Goal: Information Seeking & Learning: Check status

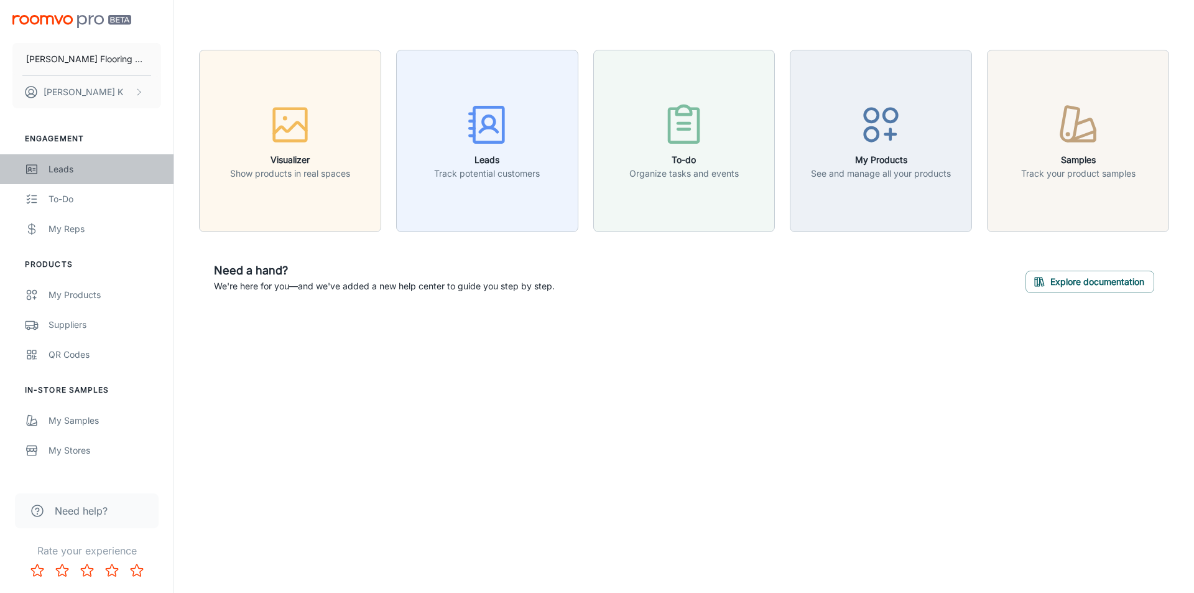
click at [55, 169] on div "Leads" at bounding box center [105, 169] width 113 height 14
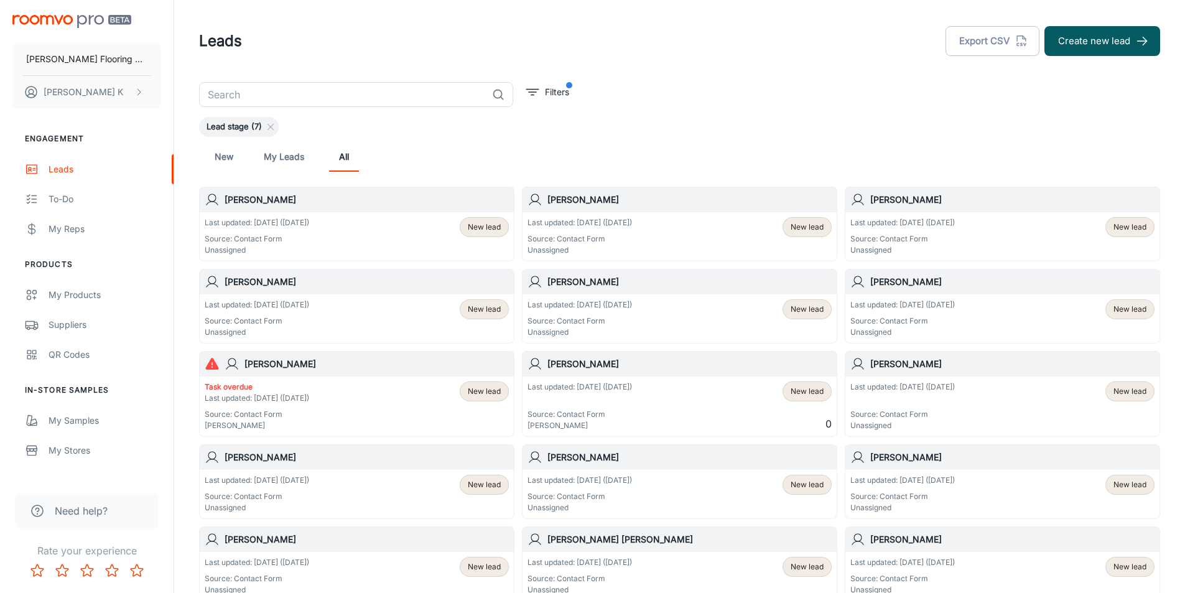
click at [908, 283] on h6 "[PERSON_NAME]" at bounding box center [1012, 282] width 284 height 14
click at [602, 309] on p "Last updated: [DATE] ([DATE])" at bounding box center [580, 304] width 105 height 11
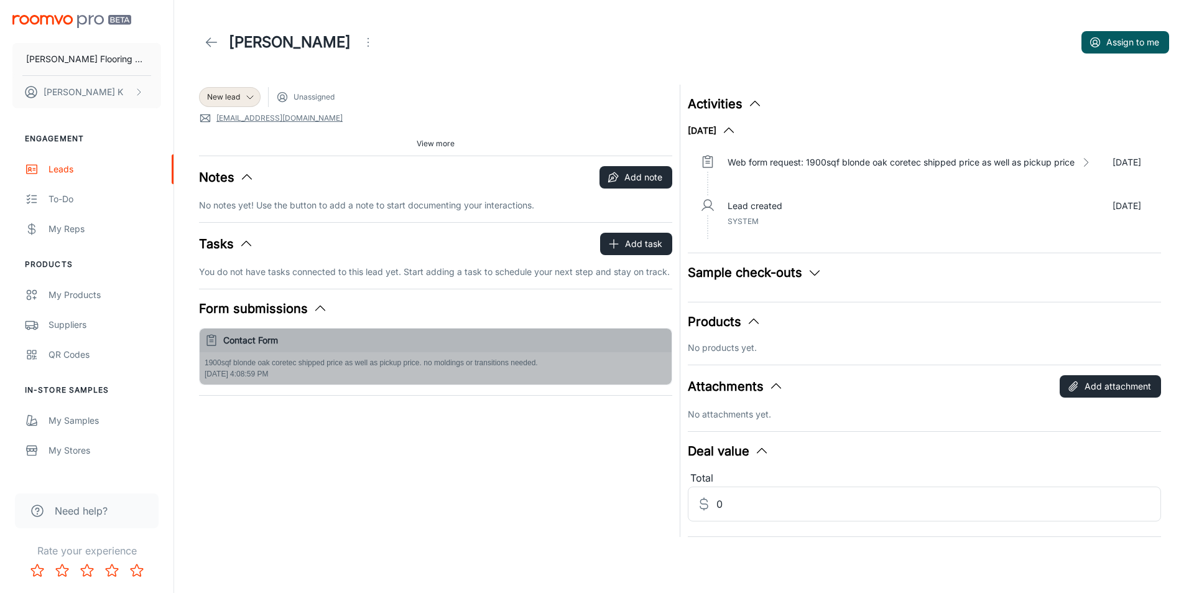
drag, startPoint x: 201, startPoint y: 359, endPoint x: 291, endPoint y: 360, distance: 89.6
click at [291, 360] on div "1900sqf blonde oak coretec shipped price as well as pickup price. no moldings o…" at bounding box center [436, 368] width 472 height 32
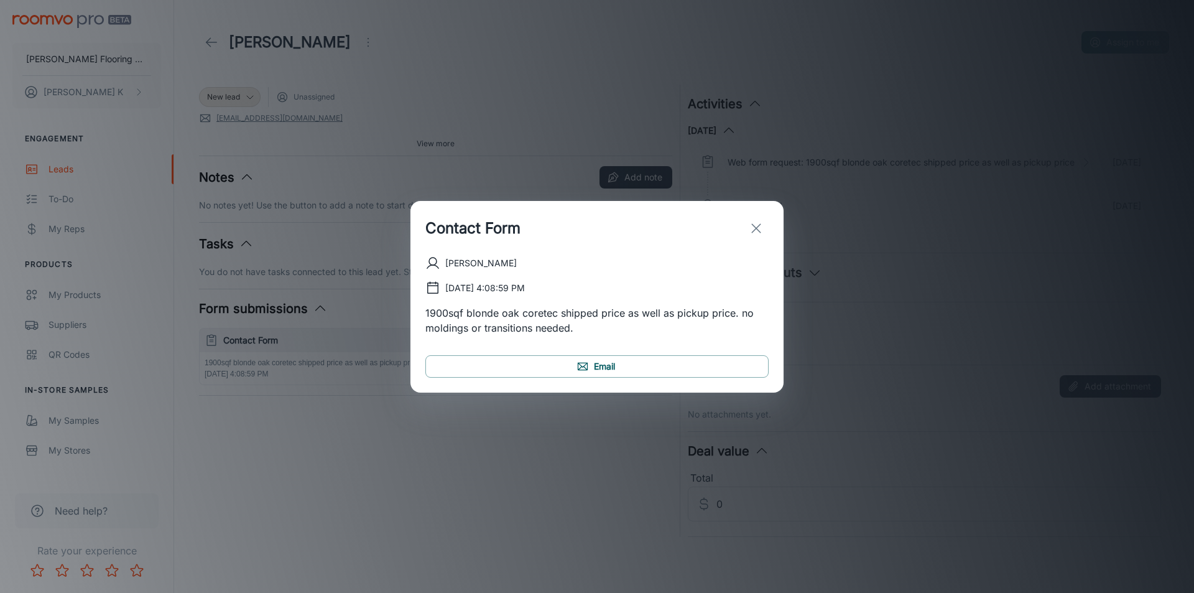
click at [765, 228] on button "exit" at bounding box center [756, 228] width 25 height 25
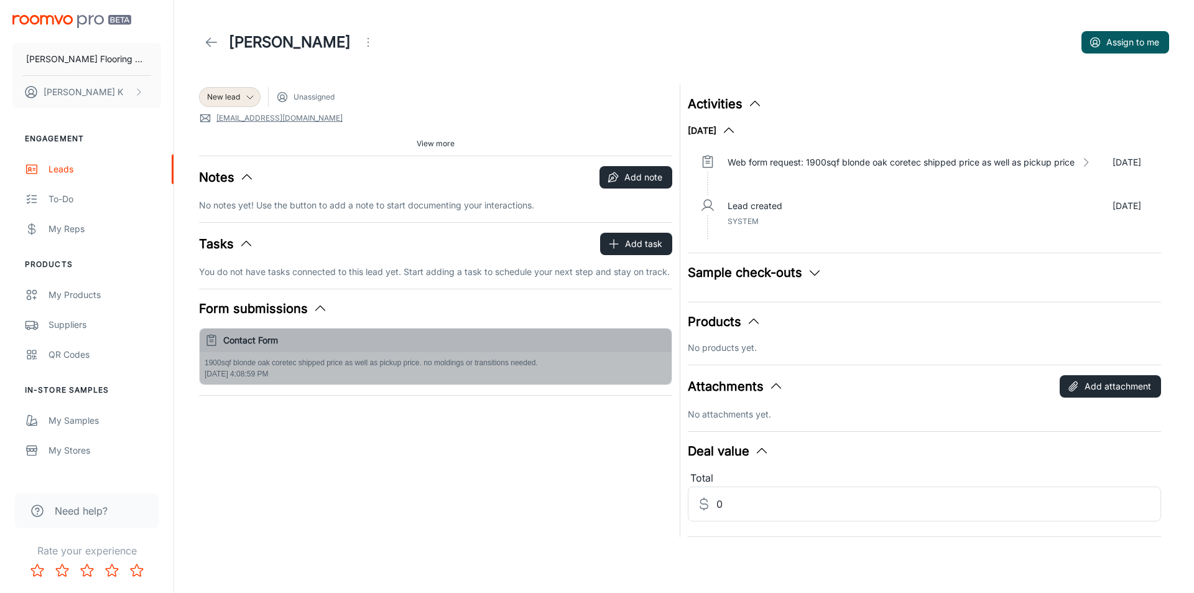
drag, startPoint x: 294, startPoint y: 376, endPoint x: 237, endPoint y: 373, distance: 56.7
click at [237, 373] on div "1900sqf blonde oak coretec shipped price as well as pickup price. no moldings o…" at bounding box center [436, 368] width 472 height 32
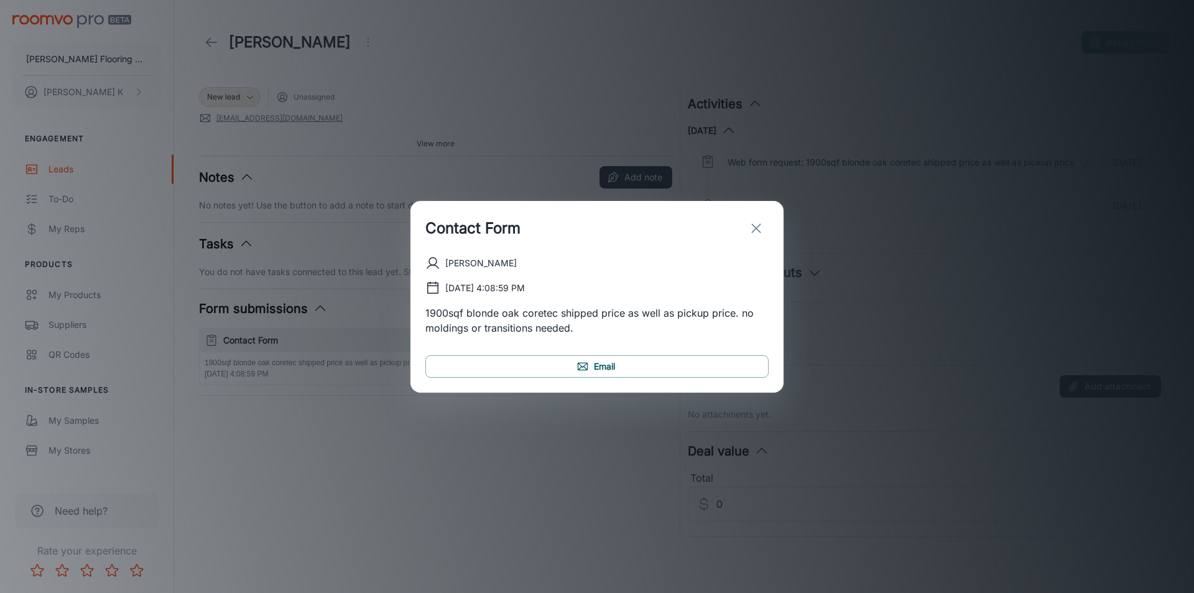
click at [747, 228] on button "exit" at bounding box center [756, 228] width 25 height 25
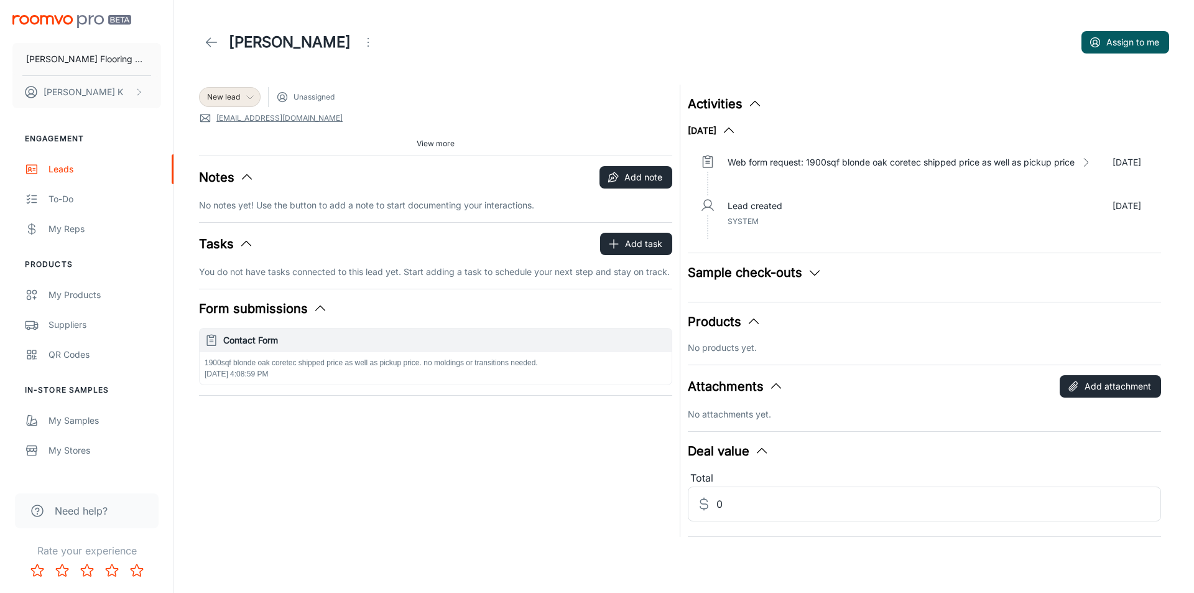
click at [246, 90] on div "New lead" at bounding box center [230, 97] width 62 height 20
click at [350, 133] on div at bounding box center [597, 296] width 1194 height 593
click at [213, 41] on icon at bounding box center [211, 42] width 15 height 15
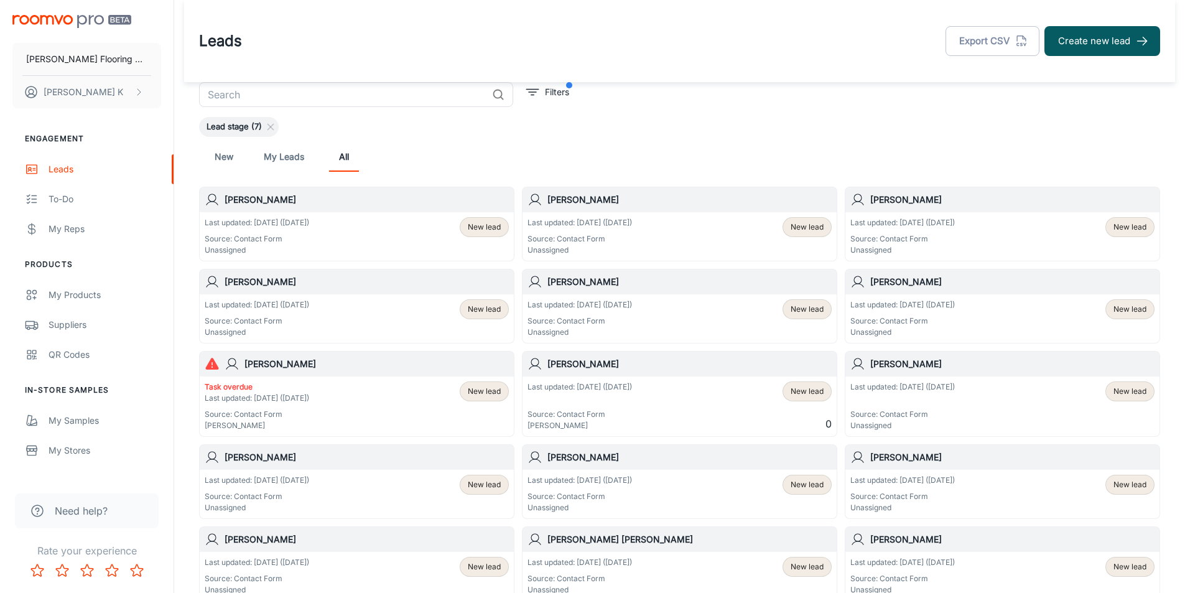
scroll to position [62, 0]
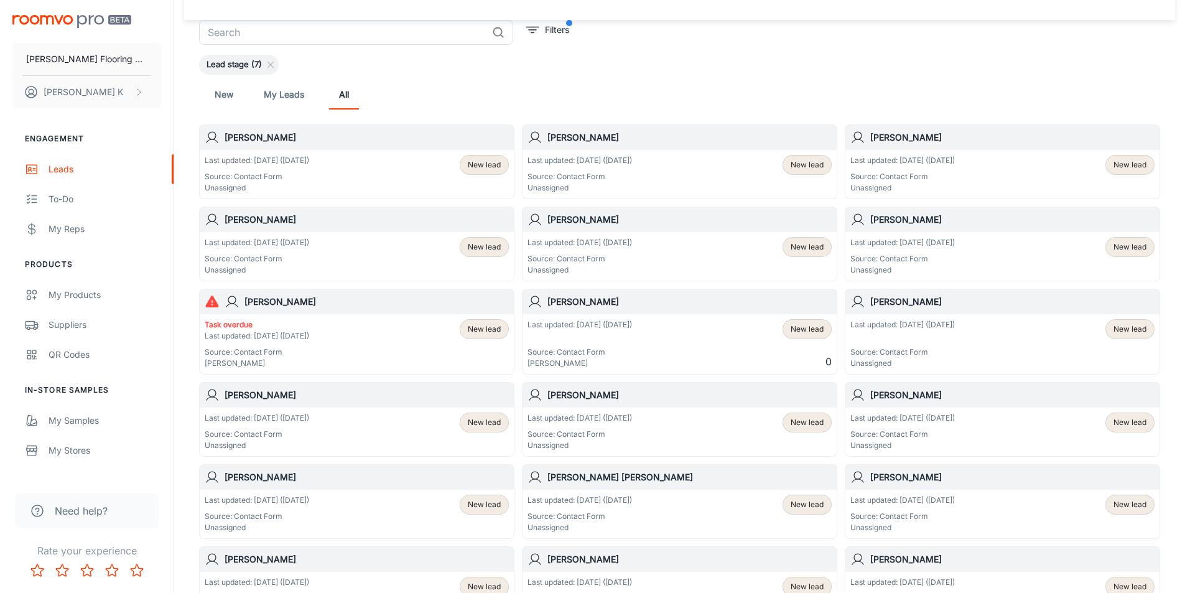
click at [552, 215] on h6 "[PERSON_NAME]" at bounding box center [689, 220] width 284 height 14
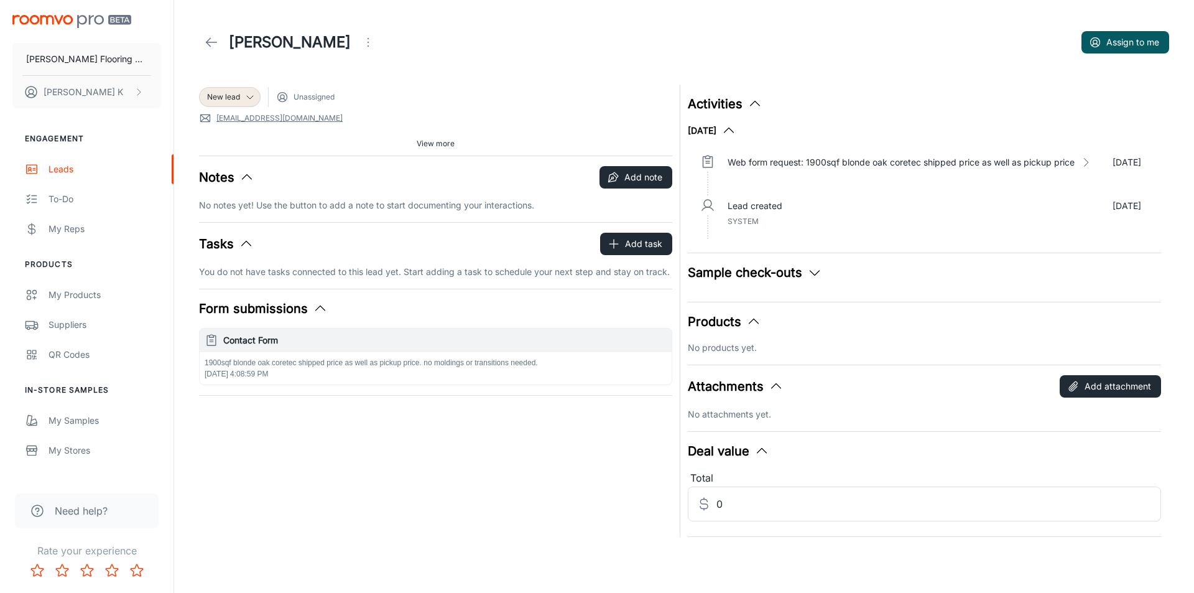
click at [445, 141] on span "View more" at bounding box center [436, 143] width 38 height 11
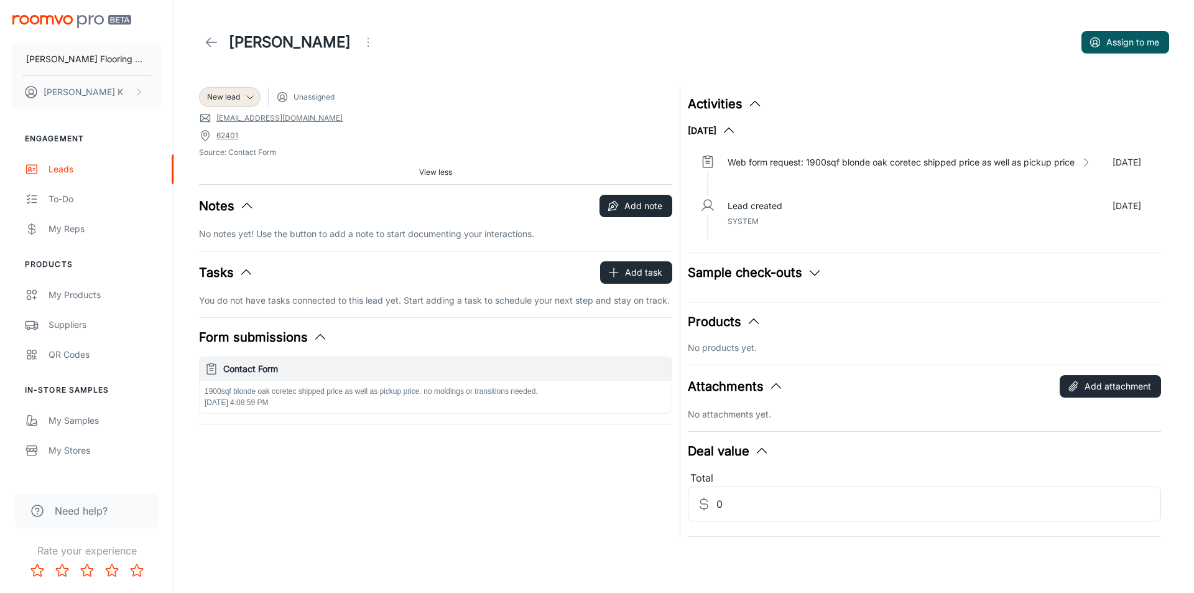
click at [235, 119] on link "[EMAIL_ADDRESS][DOMAIN_NAME]" at bounding box center [279, 118] width 126 height 11
drag, startPoint x: 311, startPoint y: 118, endPoint x: 215, endPoint y: 119, distance: 96.4
click at [215, 119] on span "[EMAIL_ADDRESS][DOMAIN_NAME]" at bounding box center [435, 118] width 473 height 12
copy link "[EMAIL_ADDRESS][DOMAIN_NAME]"
click at [210, 44] on icon at bounding box center [211, 42] width 15 height 15
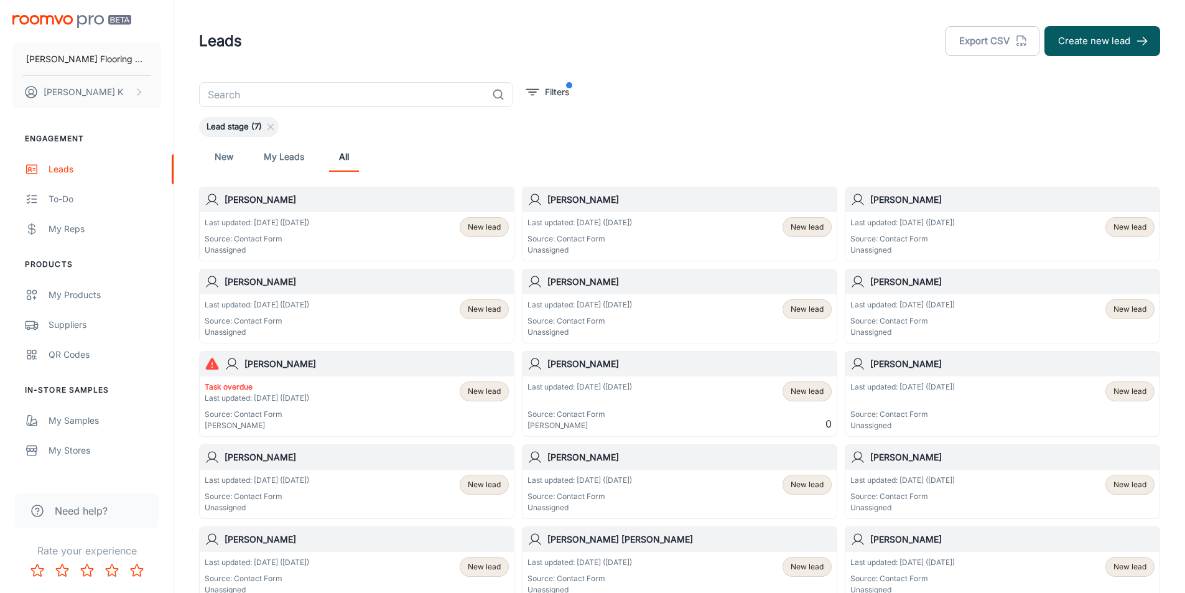
click at [266, 283] on h6 "[PERSON_NAME]" at bounding box center [367, 282] width 284 height 14
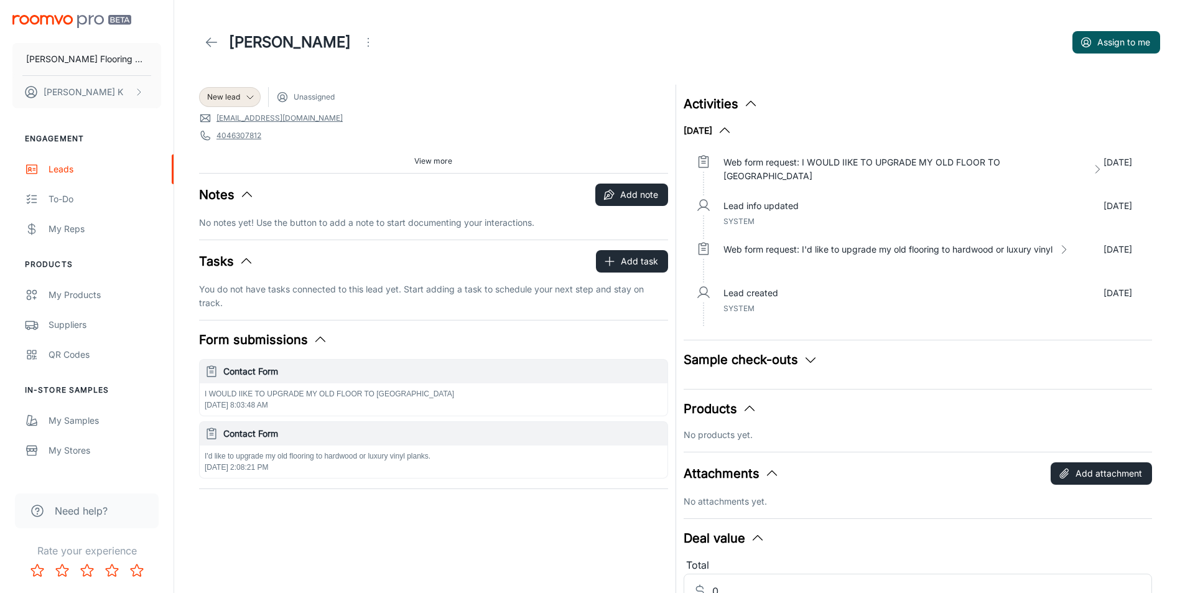
click at [210, 33] on link at bounding box center [211, 42] width 25 height 25
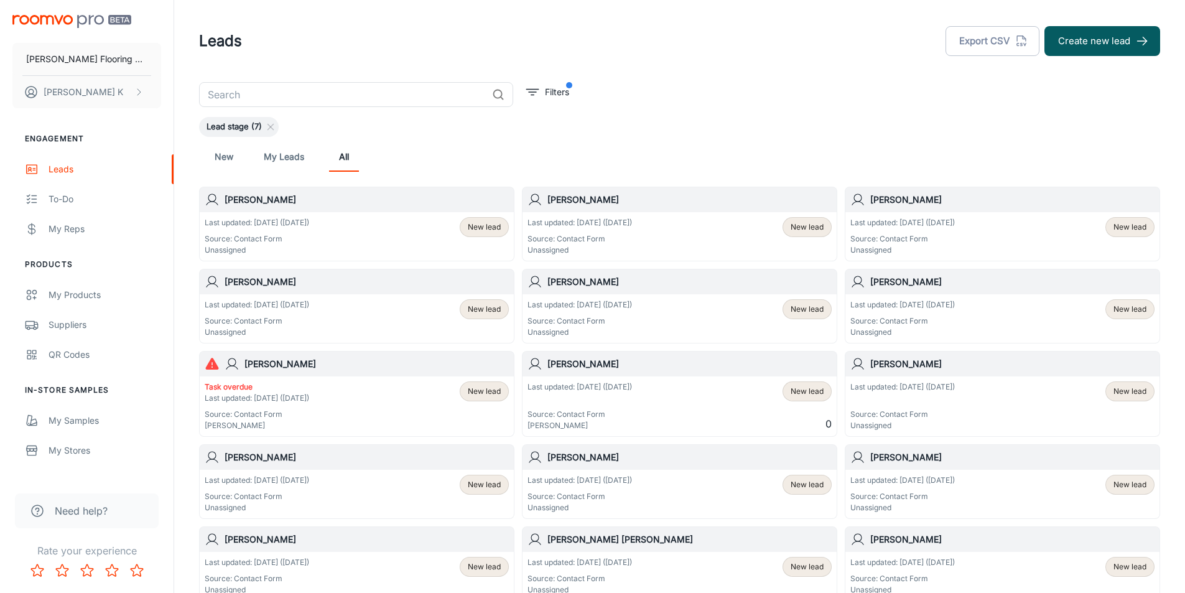
click at [898, 202] on h6 "[PERSON_NAME]" at bounding box center [1012, 200] width 284 height 14
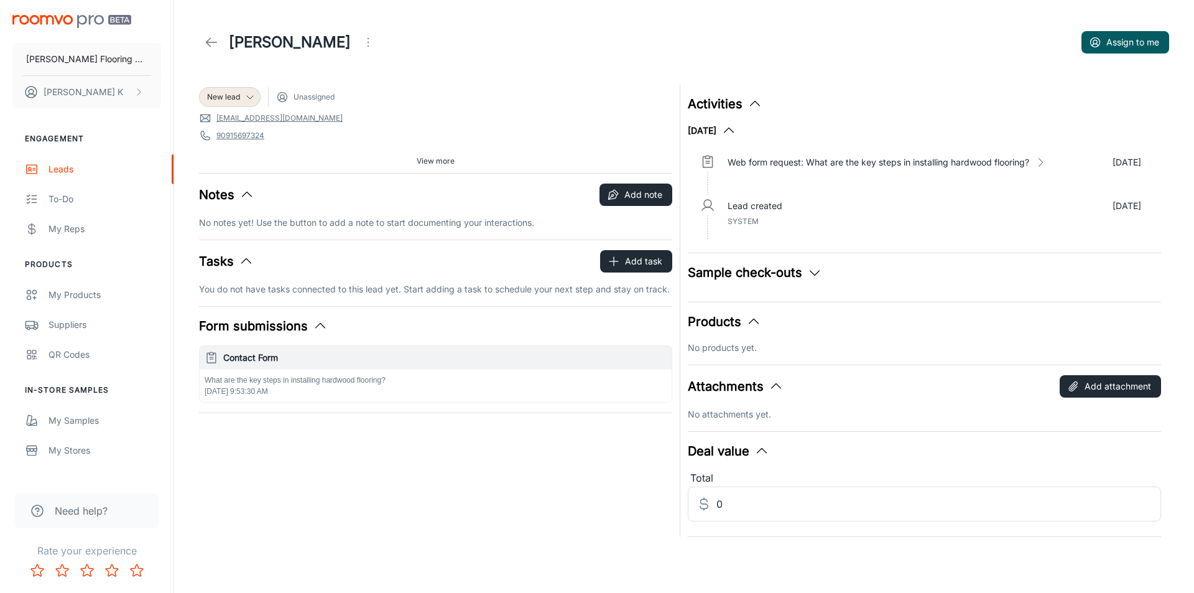
click at [212, 40] on icon at bounding box center [211, 42] width 15 height 15
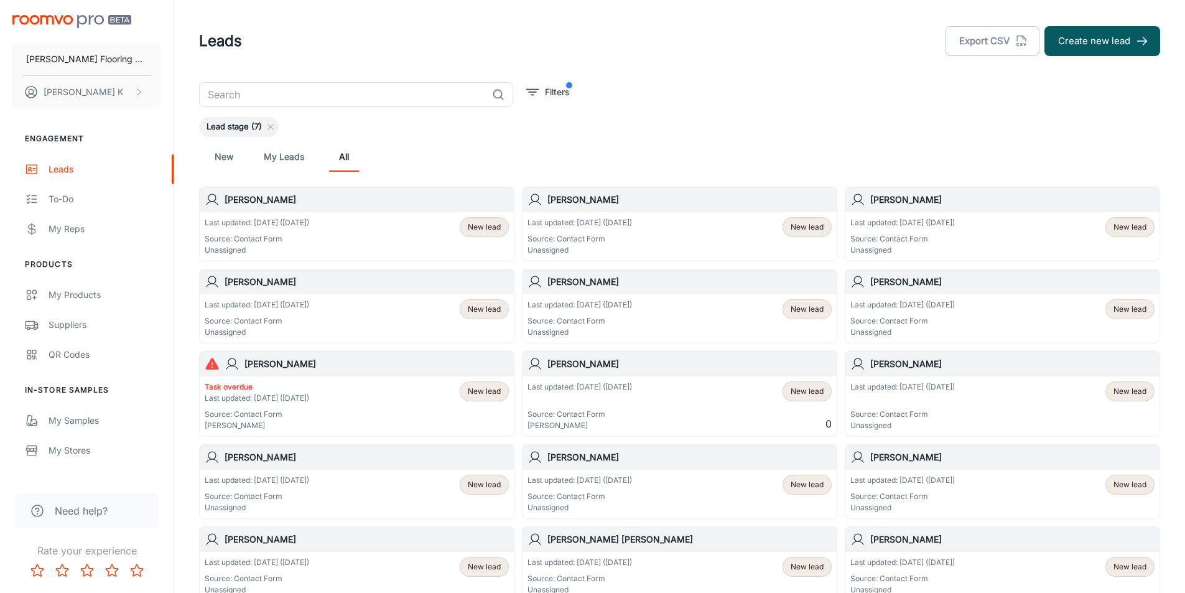
click at [587, 218] on p "Last updated: [DATE] ([DATE])" at bounding box center [580, 222] width 105 height 11
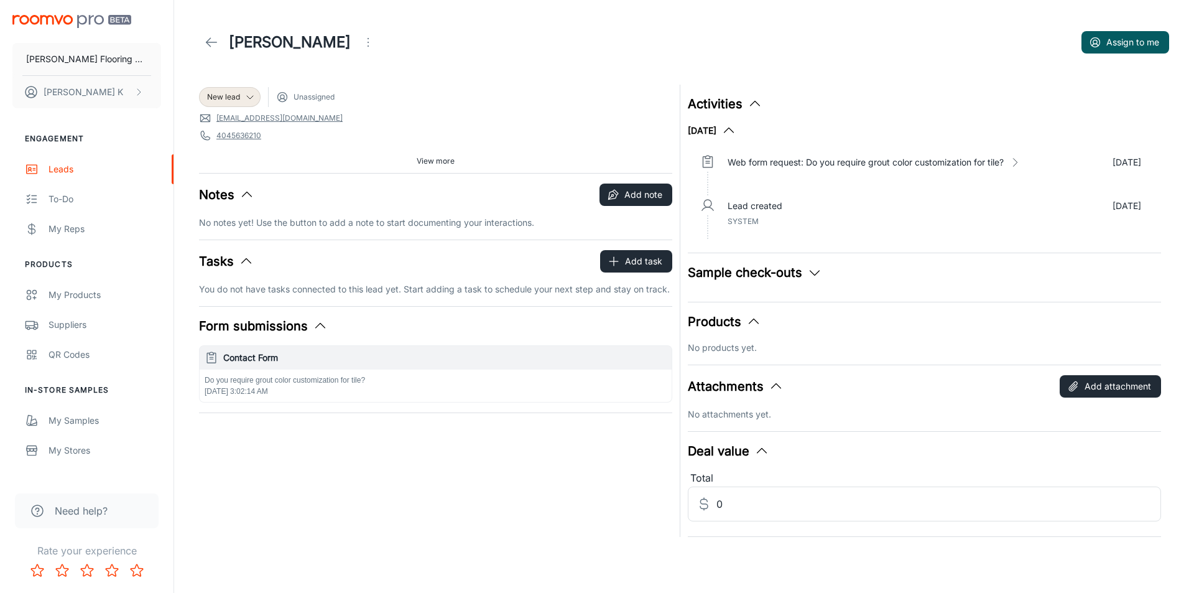
click at [205, 40] on icon at bounding box center [211, 42] width 15 height 15
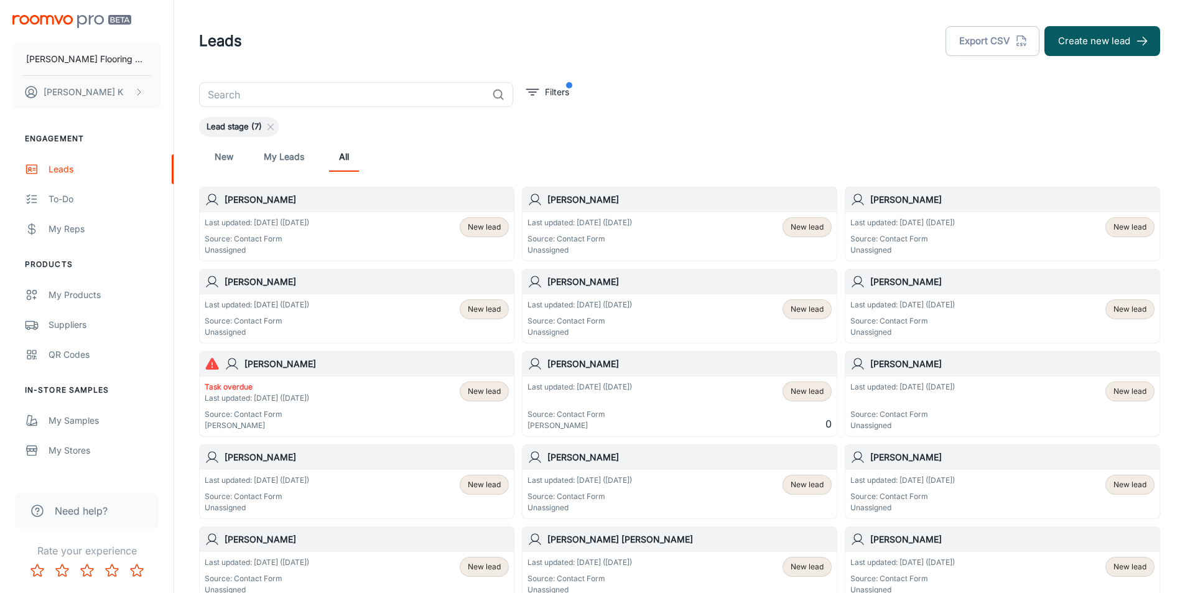
click at [254, 204] on h6 "[PERSON_NAME]" at bounding box center [367, 200] width 284 height 14
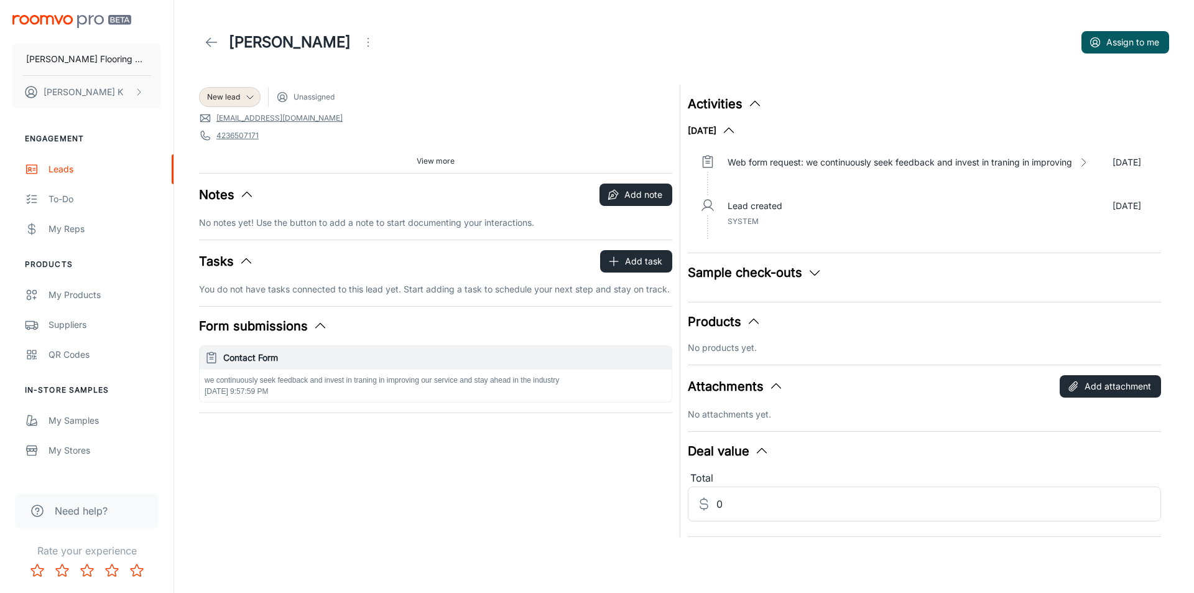
click at [208, 42] on icon at bounding box center [211, 42] width 15 height 15
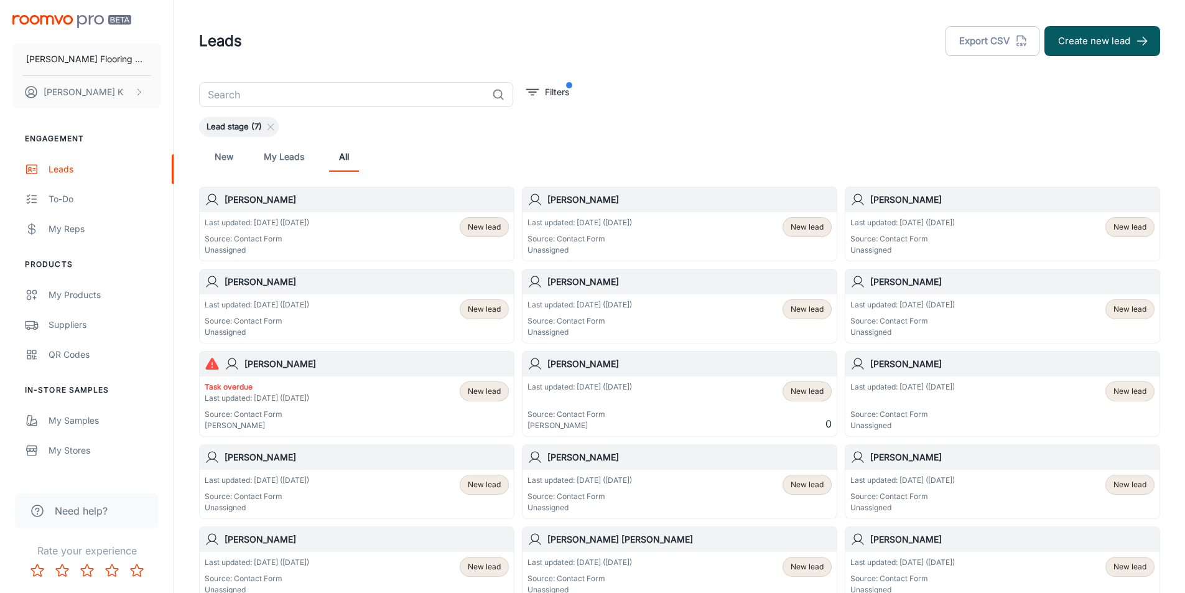
click at [571, 300] on p "Last updated: [DATE] ([DATE])" at bounding box center [580, 304] width 105 height 11
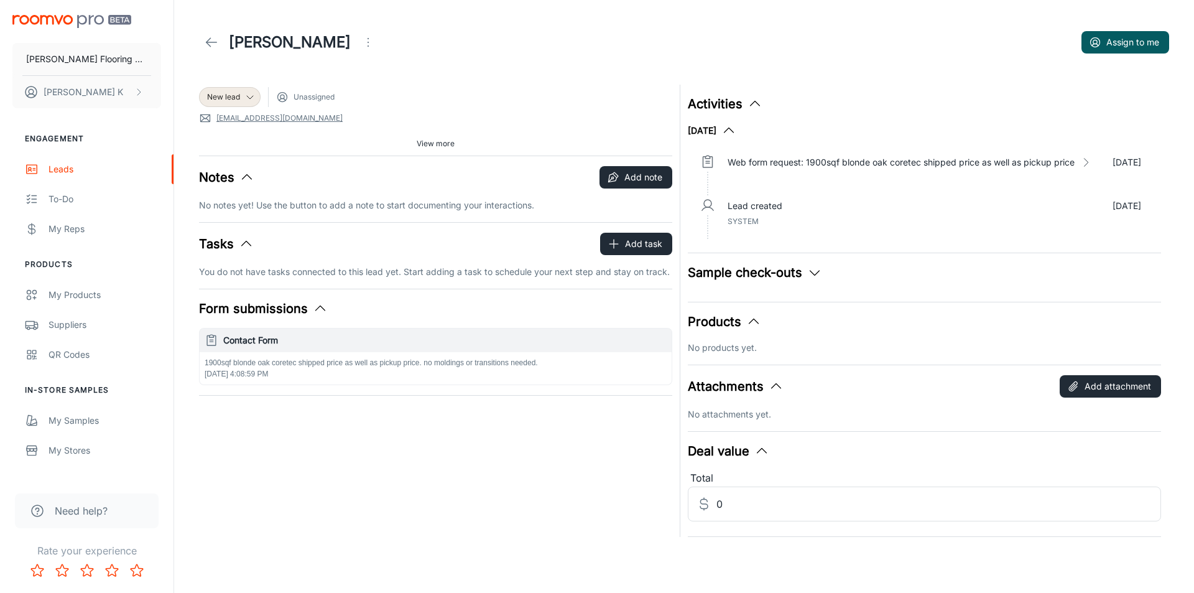
click at [231, 120] on link "[EMAIL_ADDRESS][DOMAIN_NAME]" at bounding box center [279, 118] width 126 height 11
click at [422, 144] on span "View more" at bounding box center [436, 143] width 38 height 11
